Goal: Transaction & Acquisition: Download file/media

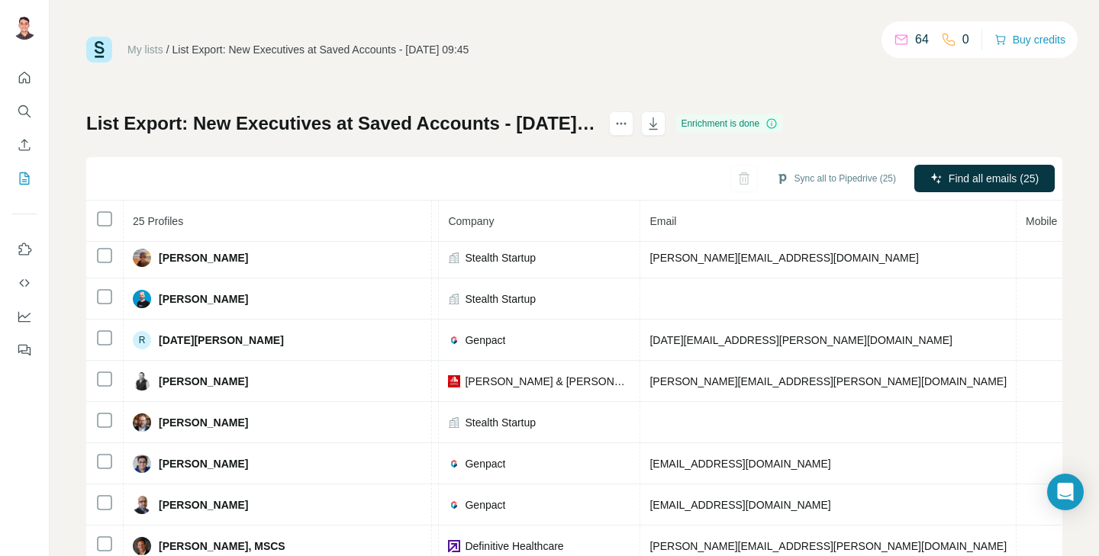
scroll to position [541, 375]
click at [661, 126] on icon "button" at bounding box center [653, 123] width 15 height 15
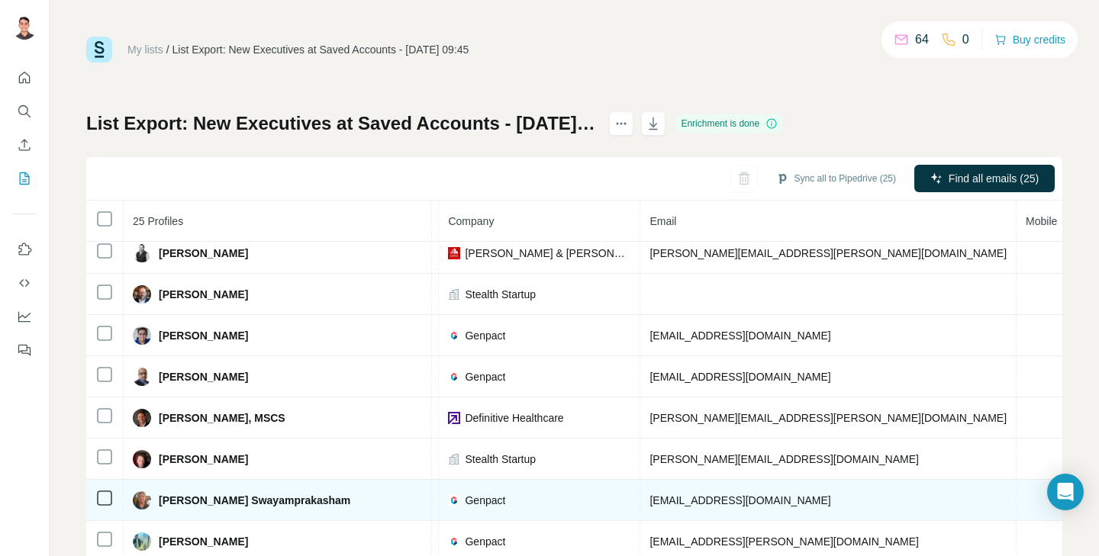
scroll to position [84, 0]
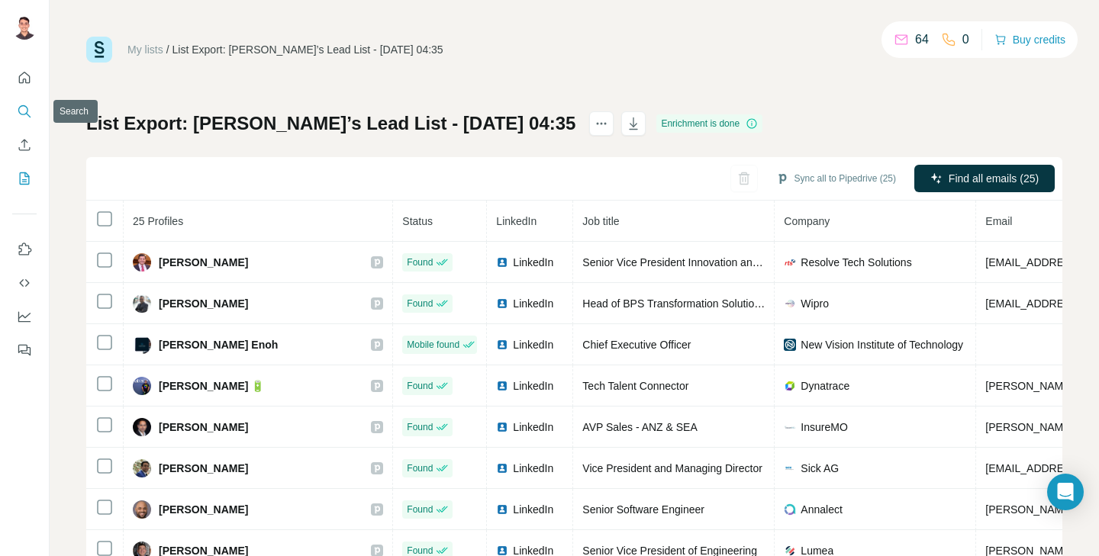
click at [23, 105] on icon "Search" at bounding box center [23, 110] width 10 height 10
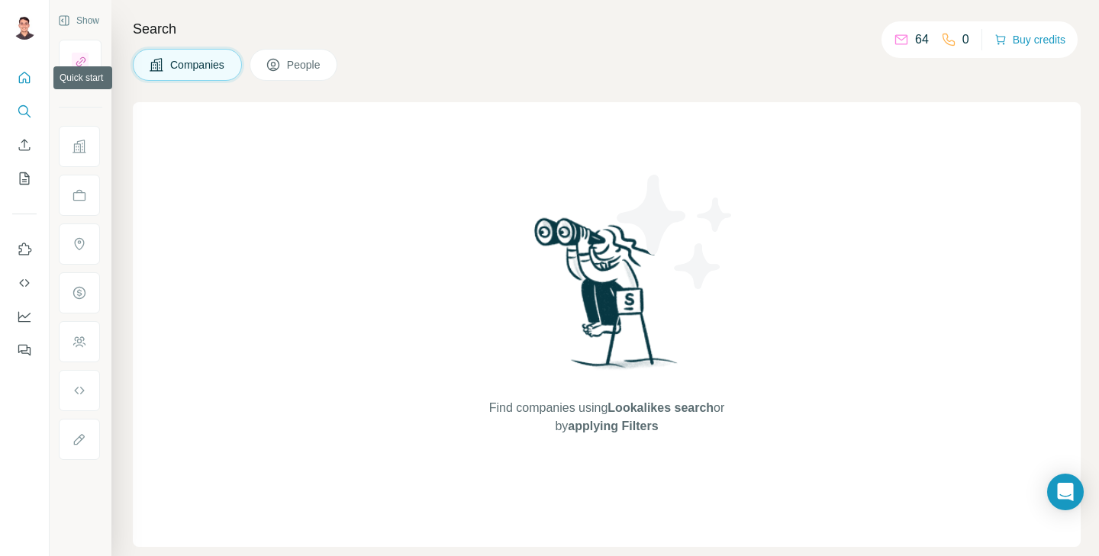
click at [25, 75] on icon "Quick start" at bounding box center [24, 77] width 15 height 15
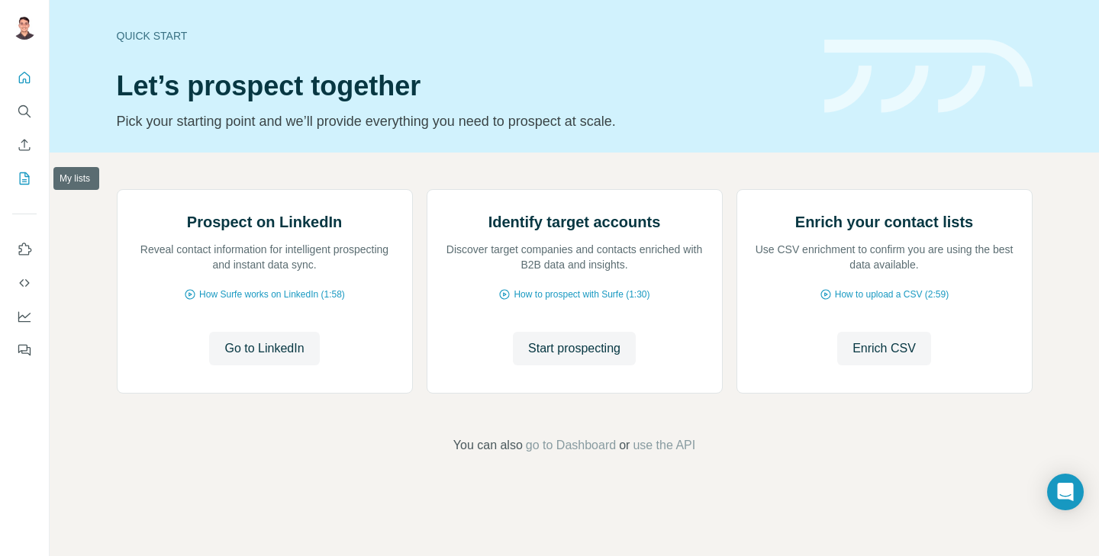
click at [12, 184] on button "My lists" at bounding box center [24, 178] width 24 height 27
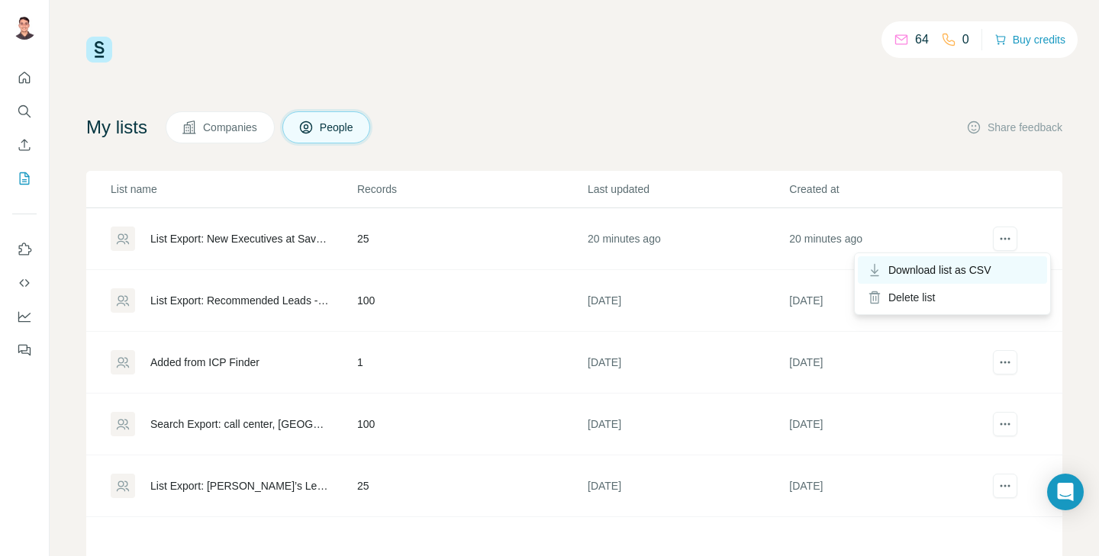
click at [939, 267] on span "Download list as CSV" at bounding box center [939, 270] width 103 height 15
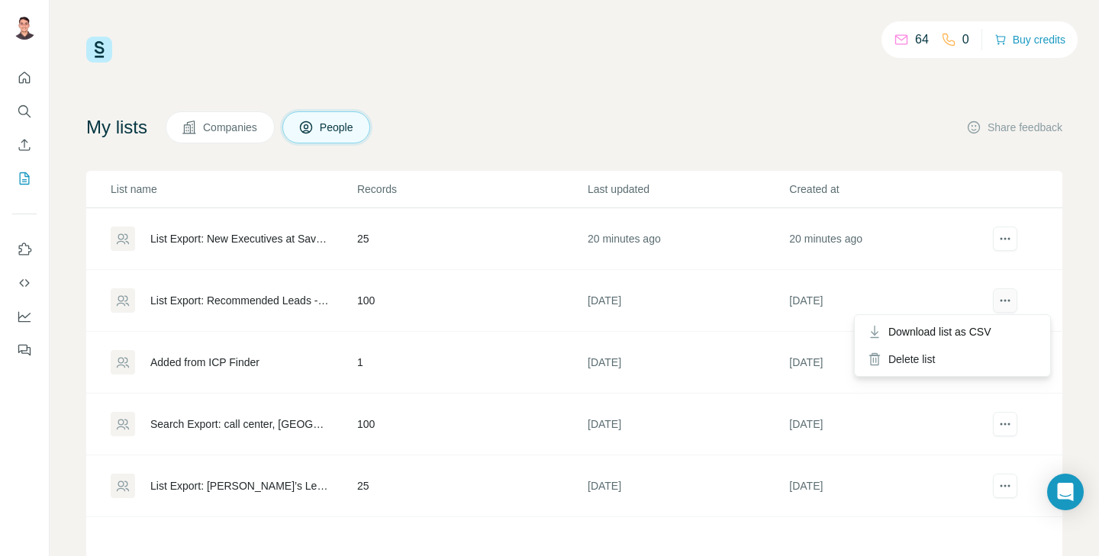
click at [1003, 299] on icon "actions" at bounding box center [1004, 300] width 15 height 15
click at [1007, 300] on icon "actions" at bounding box center [1004, 300] width 15 height 15
click at [955, 339] on span "Download list as CSV" at bounding box center [939, 331] width 103 height 15
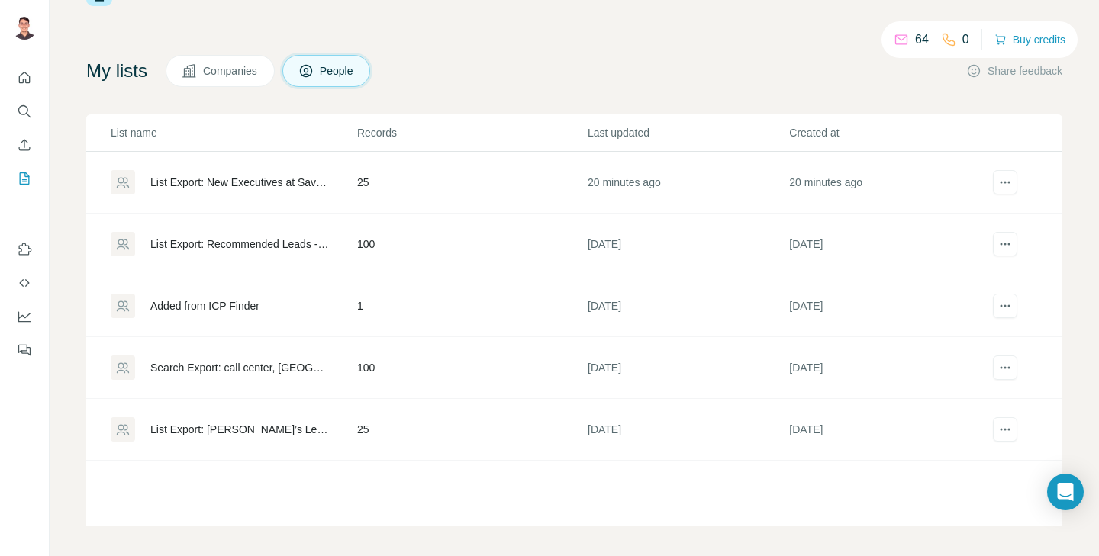
scroll to position [61, 0]
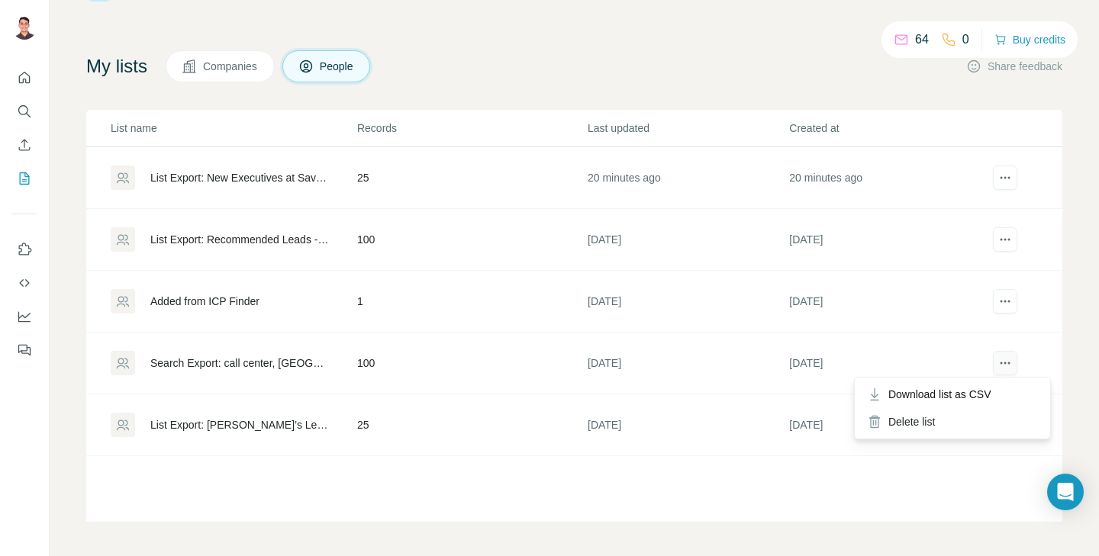
click at [1006, 360] on icon "actions" at bounding box center [1004, 363] width 15 height 15
click at [1004, 367] on icon "actions" at bounding box center [1004, 363] width 15 height 15
click at [962, 398] on span "Download list as CSV" at bounding box center [939, 394] width 103 height 15
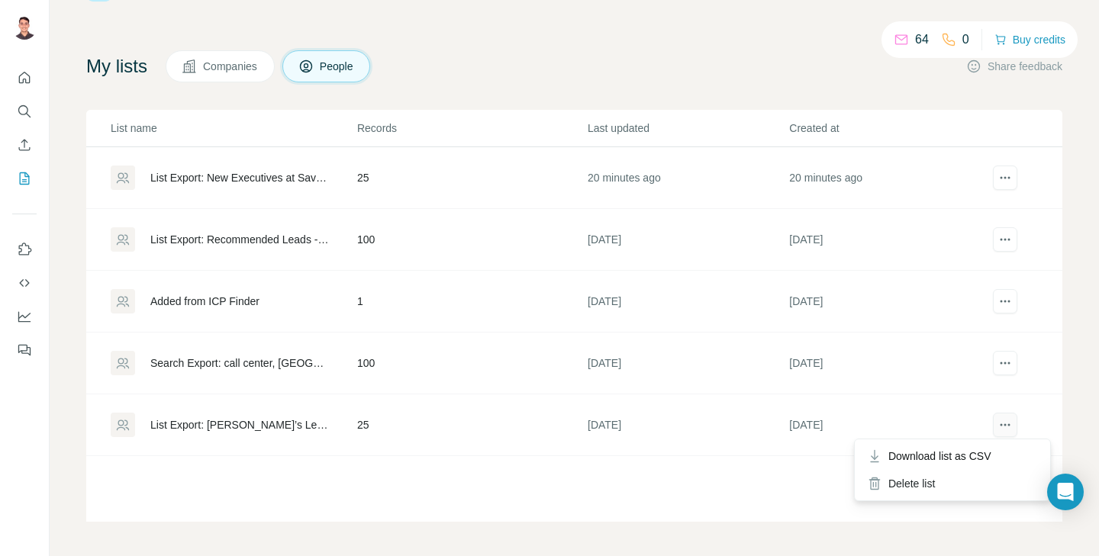
click at [1000, 427] on icon "actions" at bounding box center [1004, 424] width 15 height 15
click at [999, 455] on div "Download list as CSV" at bounding box center [952, 456] width 189 height 27
